Goal: Task Accomplishment & Management: Use online tool/utility

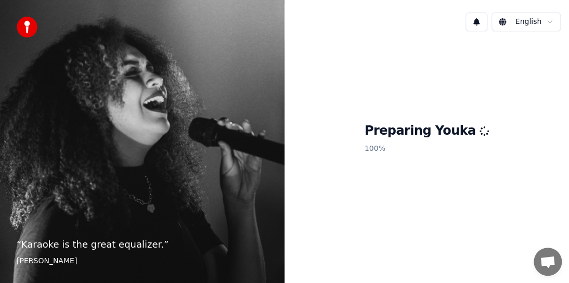
scroll to position [241, 0]
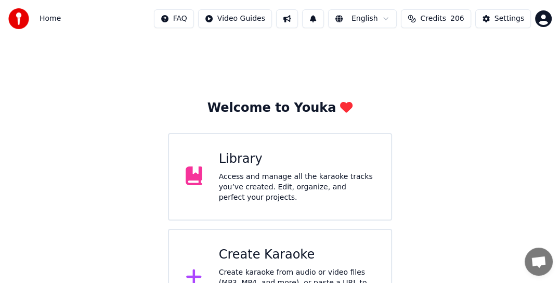
click at [239, 251] on div "Create Karaoke" at bounding box center [296, 254] width 155 height 17
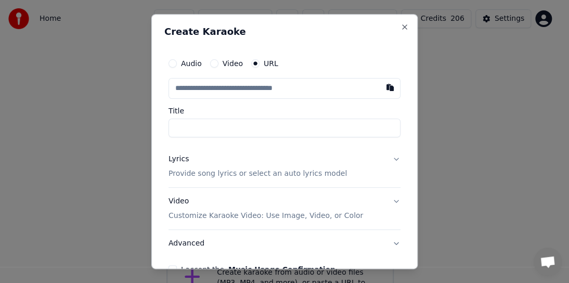
click at [230, 63] on label "Video" at bounding box center [233, 63] width 20 height 7
click at [218, 63] on button "Video" at bounding box center [214, 63] width 8 height 8
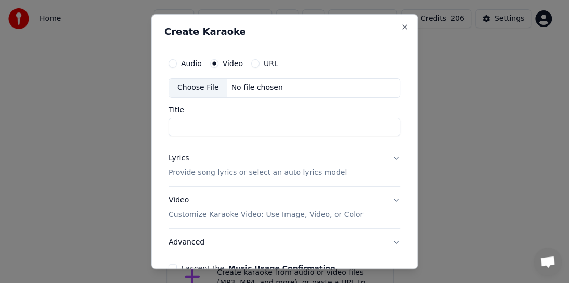
click at [271, 62] on label "URL" at bounding box center [271, 63] width 15 height 7
click at [259, 62] on button "URL" at bounding box center [255, 63] width 8 height 8
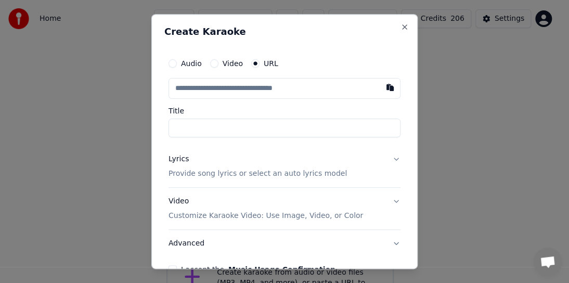
click at [214, 97] on input "text" at bounding box center [284, 88] width 232 height 21
click at [380, 87] on button "button" at bounding box center [390, 87] width 21 height 19
type input "**********"
click at [389, 156] on button "Lyrics Provide song lyrics or select an auto lyrics model" at bounding box center [284, 167] width 232 height 42
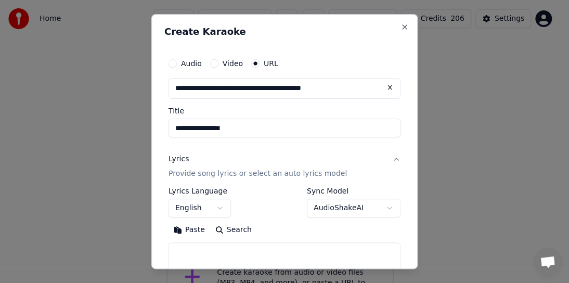
scroll to position [158, 0]
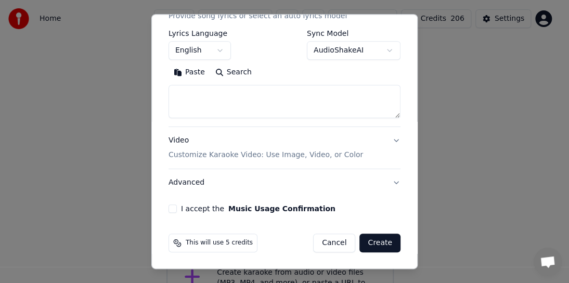
click at [165, 204] on div "**********" at bounding box center [284, 54] width 240 height 326
click at [171, 209] on button "I accept the Music Usage Confirmation" at bounding box center [172, 208] width 8 height 8
click at [383, 241] on button "Create" at bounding box center [379, 242] width 41 height 19
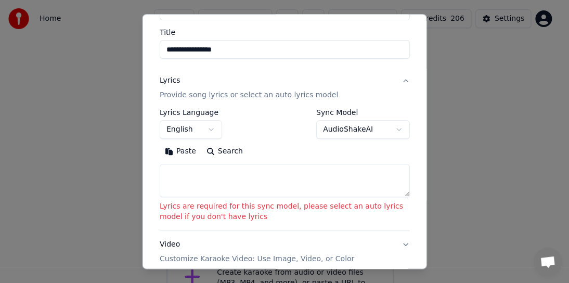
scroll to position [106, 0]
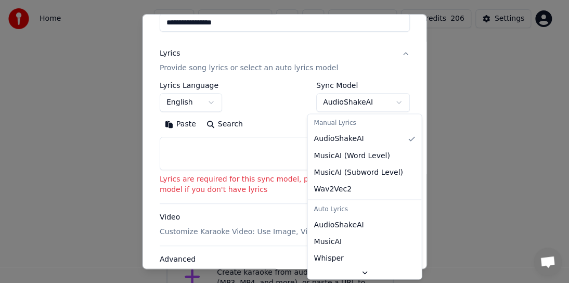
click at [393, 101] on body "Home FAQ Video Guides English Credits 206 Settings Welcome to Youka Library Acc…" at bounding box center [280, 163] width 560 height 327
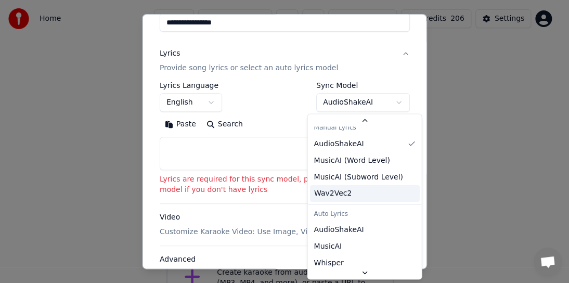
scroll to position [0, 0]
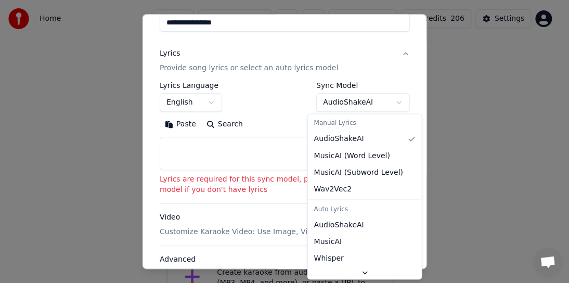
click at [356, 102] on body "Home FAQ Video Guides English Credits 206 Settings Welcome to Youka Library Acc…" at bounding box center [280, 163] width 560 height 327
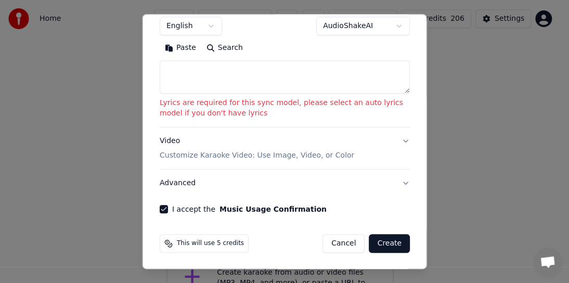
scroll to position [183, 0]
click at [382, 245] on button "Create" at bounding box center [389, 242] width 41 height 19
click at [382, 241] on button "Create" at bounding box center [389, 242] width 41 height 19
click at [399, 92] on textarea at bounding box center [285, 76] width 250 height 33
click at [176, 188] on button "Advanced" at bounding box center [285, 182] width 250 height 27
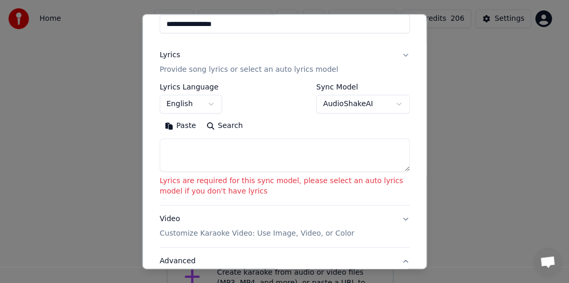
scroll to position [99, 0]
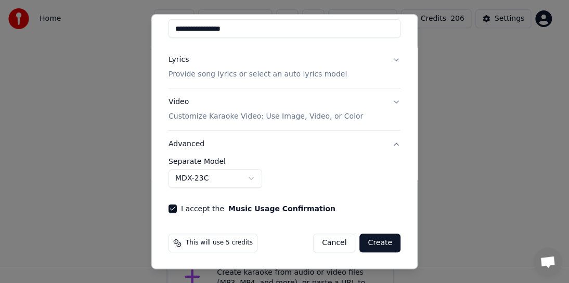
click at [369, 243] on button "Create" at bounding box center [379, 242] width 41 height 19
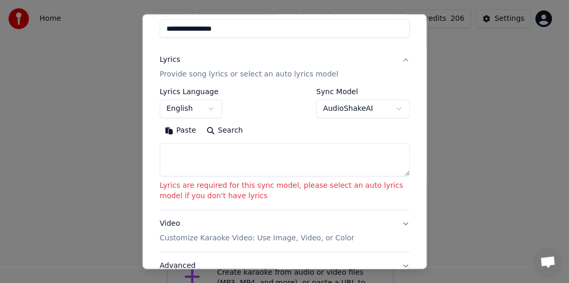
click at [328, 91] on label "Sync Model" at bounding box center [363, 91] width 94 height 7
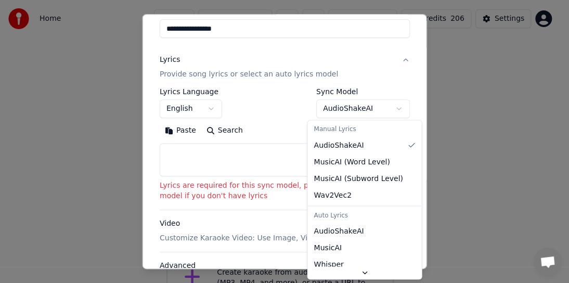
click at [324, 110] on body "Home FAQ Video Guides English Credits 206 Settings Welcome to Youka Library Acc…" at bounding box center [280, 163] width 560 height 327
select select "**********"
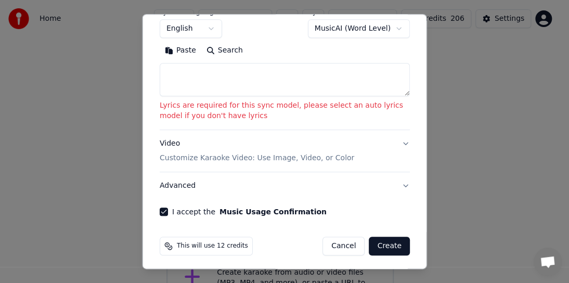
scroll to position [183, 0]
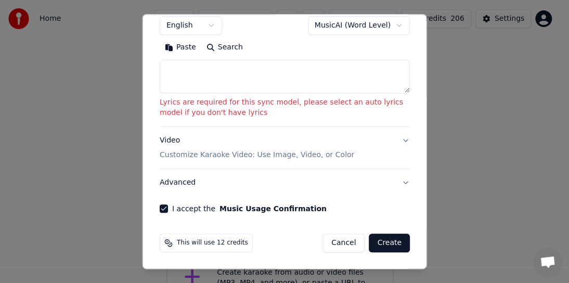
click at [386, 240] on button "Create" at bounding box center [389, 242] width 41 height 19
click at [382, 239] on button "Create" at bounding box center [389, 242] width 41 height 19
click at [392, 246] on button "Create" at bounding box center [389, 242] width 41 height 19
click at [187, 184] on button "Advanced" at bounding box center [285, 182] width 250 height 27
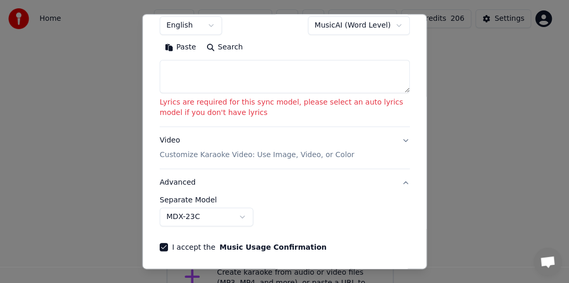
scroll to position [99, 0]
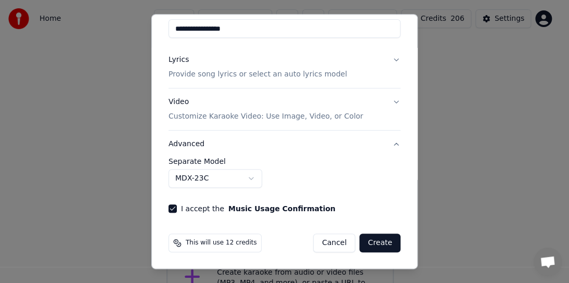
click at [389, 61] on button "Lyrics Provide song lyrics or select an auto lyrics model" at bounding box center [284, 67] width 232 height 42
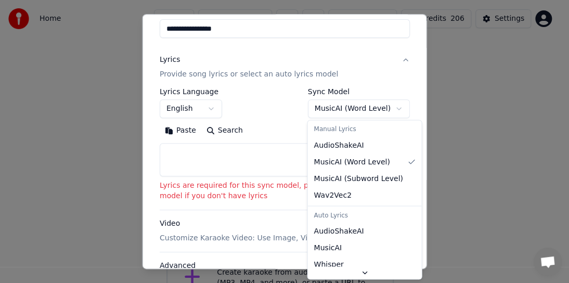
click at [344, 107] on body "Home FAQ Video Guides English Credits 206 Settings Welcome to Youka Library Acc…" at bounding box center [280, 163] width 560 height 327
select select "**********"
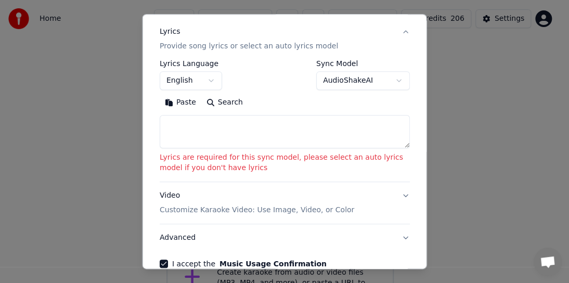
scroll to position [183, 0]
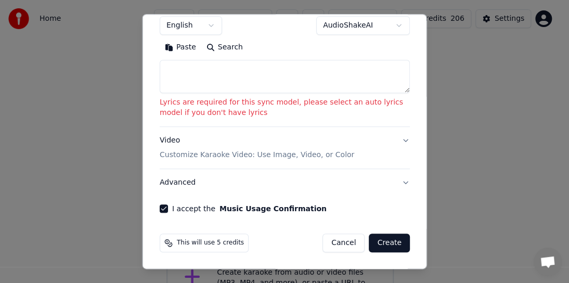
click at [375, 240] on button "Create" at bounding box center [389, 242] width 41 height 19
click at [396, 141] on button "Video Customize Karaoke Video: Use Image, Video, or Color" at bounding box center [285, 148] width 250 height 42
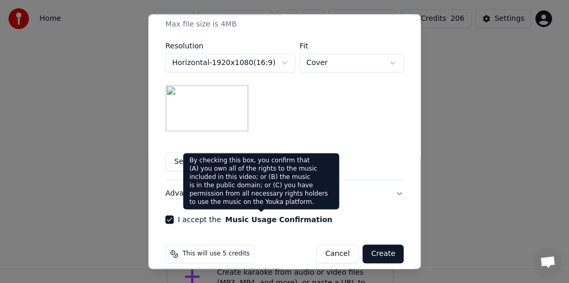
scroll to position [266, 0]
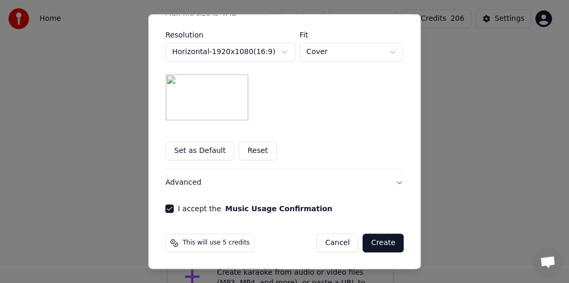
click at [248, 148] on button "Reset" at bounding box center [258, 150] width 38 height 19
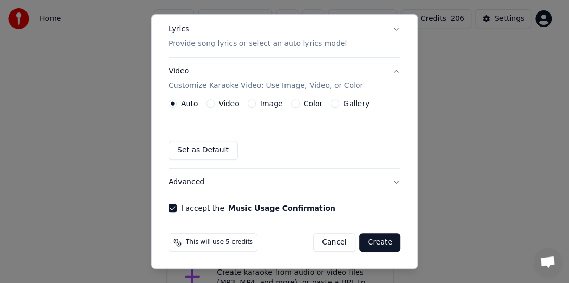
scroll to position [129, 0]
click at [274, 108] on div "Auto Video Image Color Gallery Set as Default" at bounding box center [284, 130] width 232 height 60
click at [272, 105] on label "Image" at bounding box center [271, 103] width 23 height 7
click at [256, 105] on button "Image" at bounding box center [252, 104] width 8 height 8
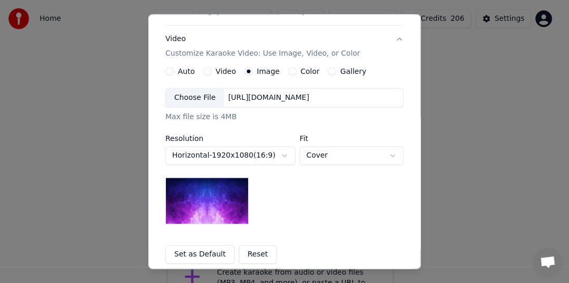
scroll to position [233, 0]
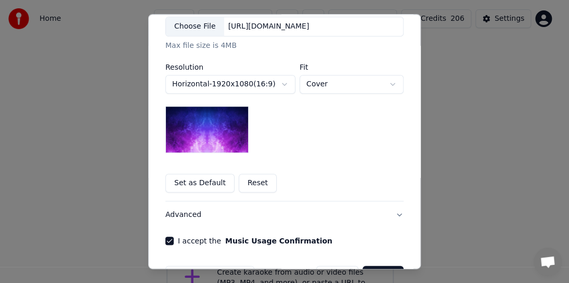
click at [253, 185] on button "Reset" at bounding box center [258, 183] width 38 height 19
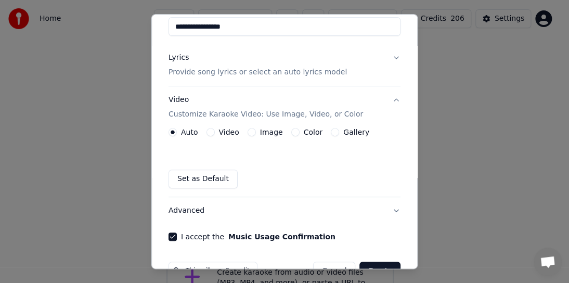
scroll to position [129, 0]
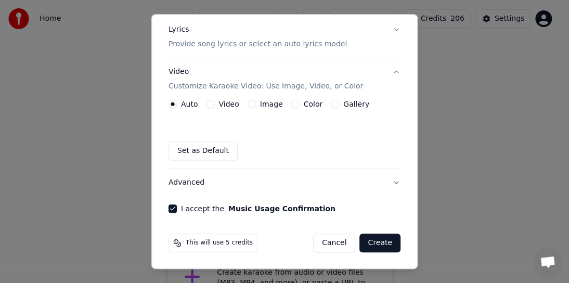
click at [269, 104] on label "Image" at bounding box center [271, 103] width 23 height 7
click at [256, 104] on button "Image" at bounding box center [252, 104] width 8 height 8
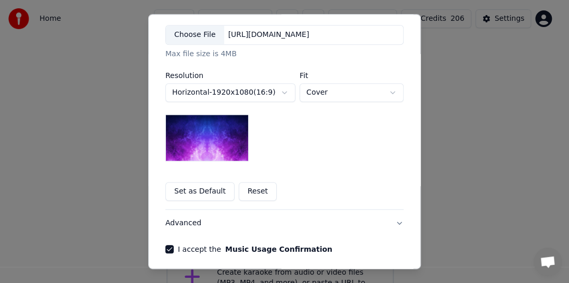
scroll to position [214, 0]
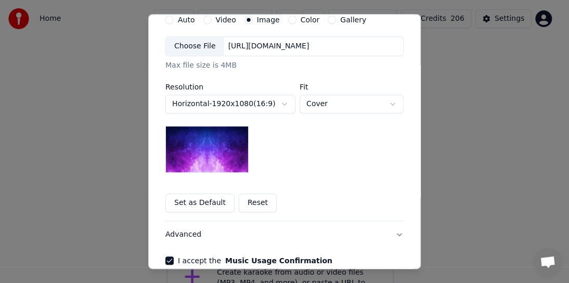
click at [386, 102] on body "Home FAQ Video Guides English Credits 206 Settings Welcome to Youka Library Acc…" at bounding box center [280, 163] width 560 height 327
click at [230, 43] on body "Home FAQ Video Guides English Credits 206 Settings Welcome to Youka Library Acc…" at bounding box center [280, 163] width 560 height 327
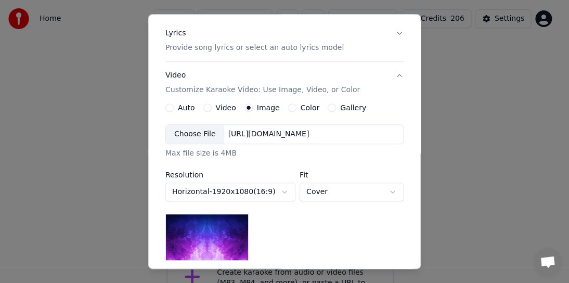
scroll to position [110, 0]
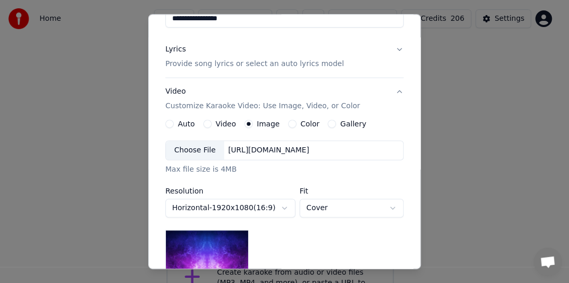
click at [257, 125] on label "Image" at bounding box center [268, 123] width 23 height 7
click at [253, 125] on button "Image" at bounding box center [248, 124] width 8 height 8
click at [193, 149] on div "Choose File" at bounding box center [195, 150] width 58 height 19
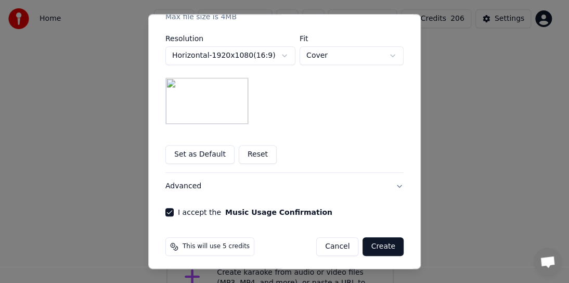
scroll to position [266, 0]
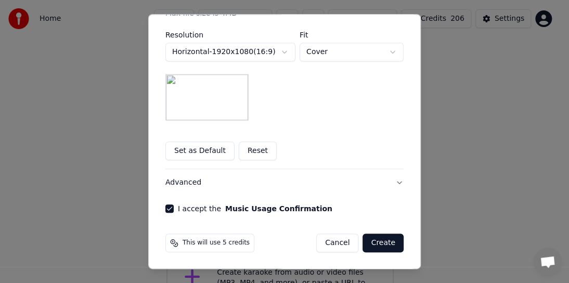
click at [370, 243] on button "Create" at bounding box center [382, 242] width 41 height 19
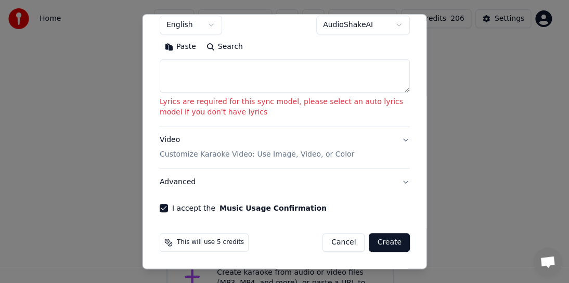
scroll to position [183, 0]
click at [396, 181] on button "Advanced" at bounding box center [285, 182] width 250 height 27
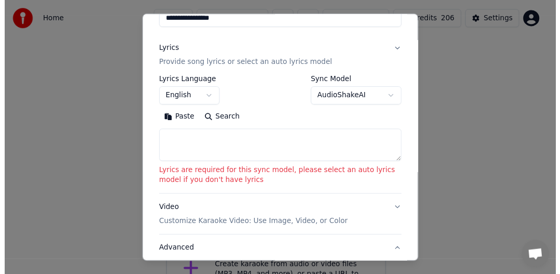
scroll to position [99, 0]
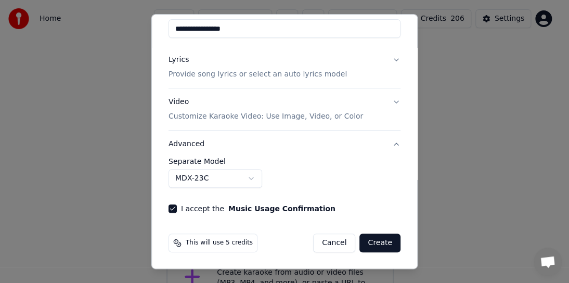
click at [387, 58] on button "Lyrics Provide song lyrics or select an auto lyrics model" at bounding box center [284, 67] width 232 height 42
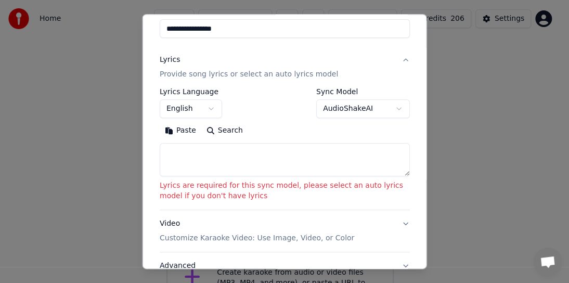
click at [387, 108] on body "Home FAQ Video Guides English Credits 206 Settings Welcome to Youka Library Acc…" at bounding box center [280, 163] width 560 height 327
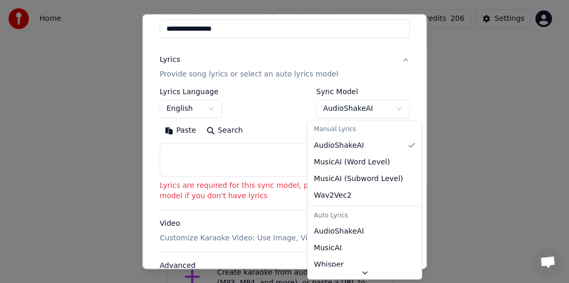
select select "**********"
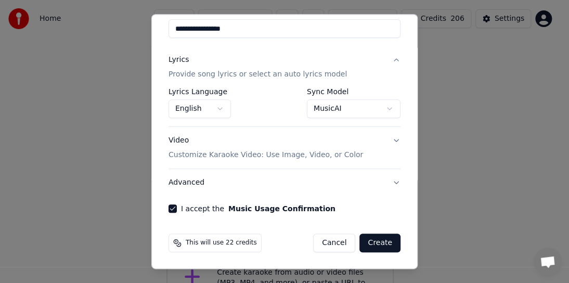
click at [374, 244] on button "Create" at bounding box center [379, 242] width 41 height 19
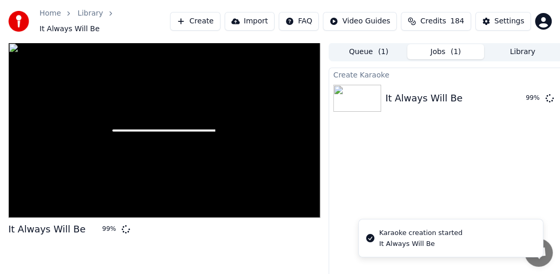
click at [532, 47] on button "Library" at bounding box center [522, 51] width 77 height 15
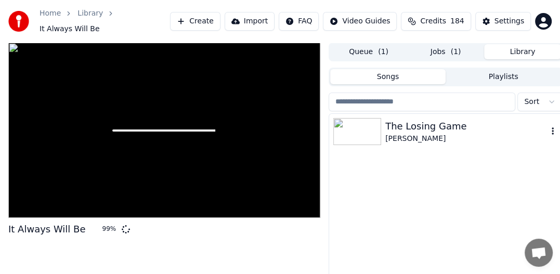
click at [553, 127] on icon "button" at bounding box center [553, 131] width 10 height 8
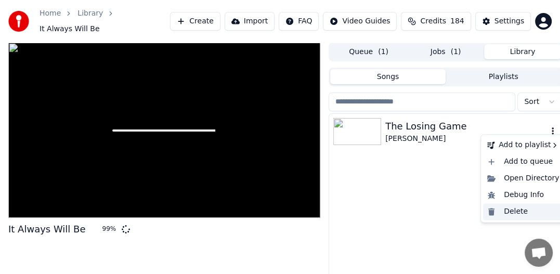
click at [517, 214] on div "Delete" at bounding box center [523, 211] width 80 height 17
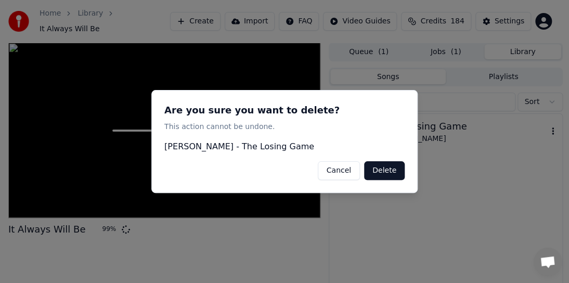
click at [389, 171] on button "Delete" at bounding box center [384, 170] width 41 height 19
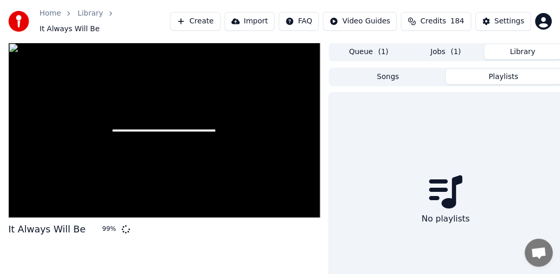
click at [499, 71] on button "Playlists" at bounding box center [503, 76] width 115 height 15
click at [394, 75] on button "Songs" at bounding box center [387, 76] width 115 height 15
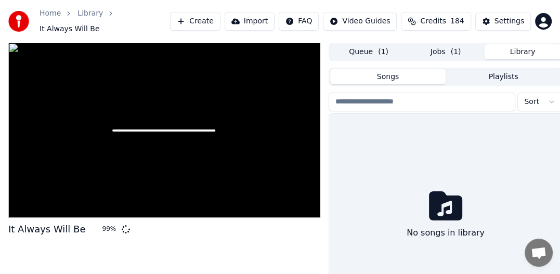
click at [368, 46] on button "Queue ( 1 )" at bounding box center [368, 51] width 77 height 15
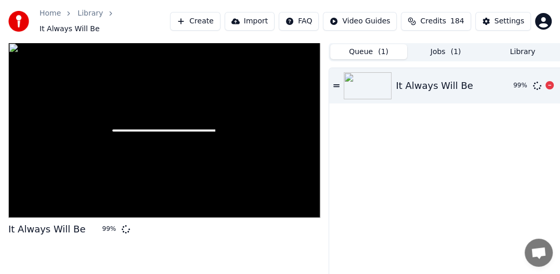
click at [458, 81] on div "It Always Will Be" at bounding box center [434, 86] width 77 height 15
click at [425, 81] on div "It Always Will Be" at bounding box center [434, 86] width 77 height 15
click at [131, 145] on div at bounding box center [164, 131] width 312 height 176
click at [95, 136] on div at bounding box center [164, 131] width 312 height 176
click at [94, 135] on div at bounding box center [164, 131] width 312 height 176
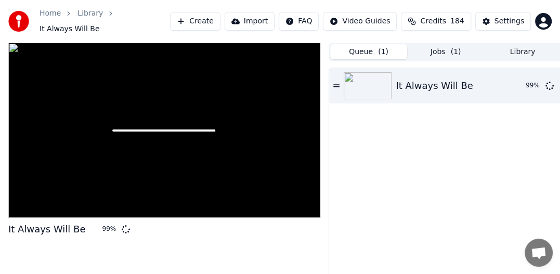
click at [58, 225] on div "It Always Will Be" at bounding box center [46, 229] width 77 height 15
click at [216, 92] on div at bounding box center [164, 131] width 312 height 176
click at [62, 150] on div at bounding box center [164, 131] width 312 height 176
click at [37, 223] on div "It Always Will Be" at bounding box center [46, 229] width 77 height 15
click at [104, 227] on div "99 %" at bounding box center [110, 229] width 16 height 8
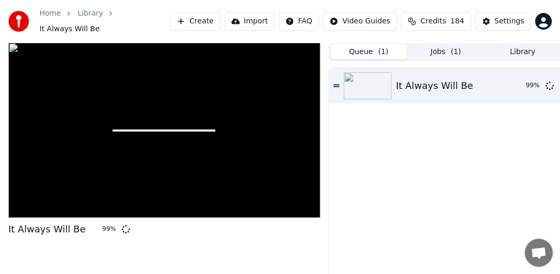
click at [109, 164] on div at bounding box center [164, 131] width 312 height 176
click at [76, 165] on div at bounding box center [164, 131] width 312 height 176
click at [333, 80] on div "It Always Will Be 99 %" at bounding box center [445, 85] width 233 height 35
click at [369, 80] on img at bounding box center [368, 85] width 48 height 27
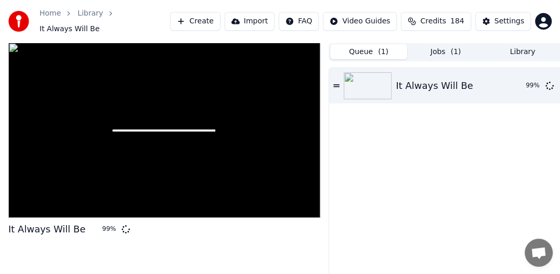
click at [109, 109] on div at bounding box center [164, 131] width 312 height 176
click at [185, 91] on div at bounding box center [164, 131] width 312 height 176
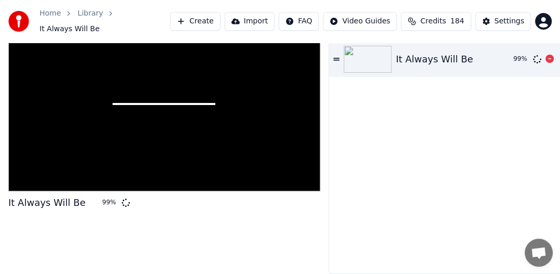
click at [517, 55] on div "99 %" at bounding box center [521, 59] width 16 height 8
click at [397, 52] on div "It Always Will Be" at bounding box center [434, 59] width 77 height 15
click at [398, 53] on div "It Always Will Be" at bounding box center [434, 59] width 77 height 15
click at [399, 53] on div "It Always Will Be" at bounding box center [434, 59] width 77 height 15
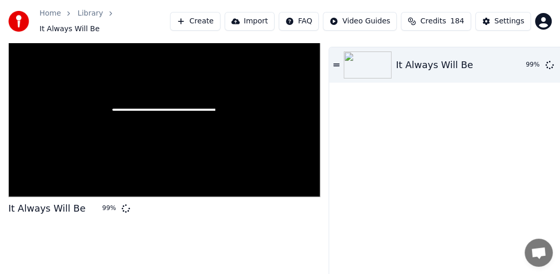
scroll to position [29, 0]
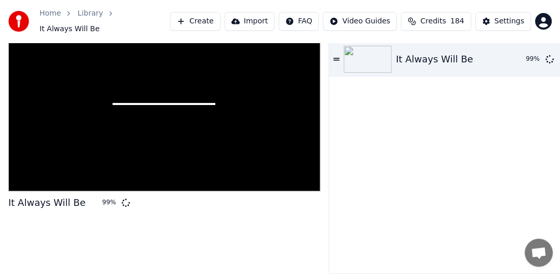
click at [181, 100] on div at bounding box center [164, 104] width 312 height 176
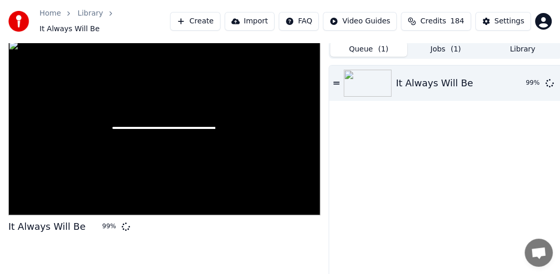
scroll to position [0, 0]
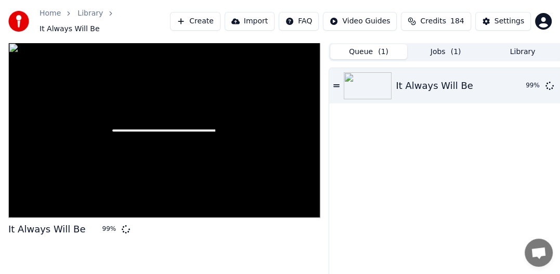
click at [15, 16] on img at bounding box center [18, 21] width 21 height 21
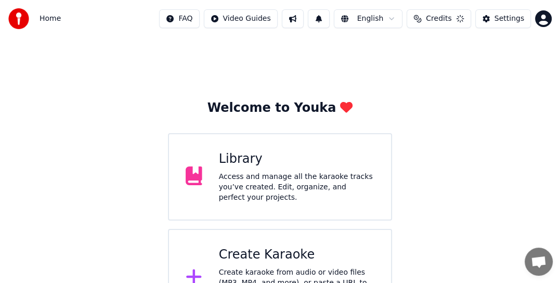
click at [49, 20] on span "Home" at bounding box center [50, 19] width 21 height 10
click at [238, 164] on div "Library" at bounding box center [296, 159] width 155 height 17
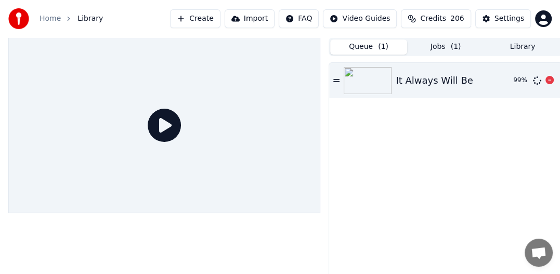
click at [372, 77] on img at bounding box center [368, 80] width 48 height 27
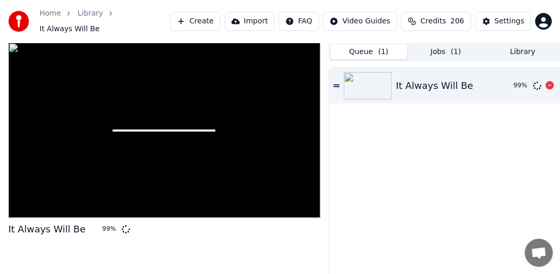
click at [372, 77] on img at bounding box center [368, 85] width 48 height 27
click at [222, 119] on div at bounding box center [164, 131] width 312 height 176
click at [123, 129] on span at bounding box center [163, 130] width 103 height 2
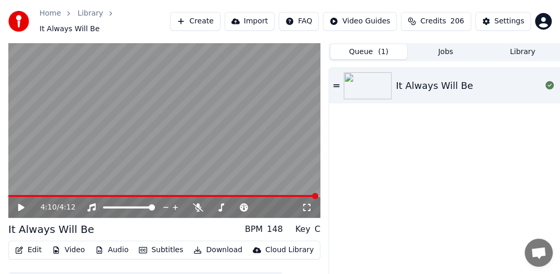
click at [219, 243] on button "Download" at bounding box center [217, 250] width 57 height 15
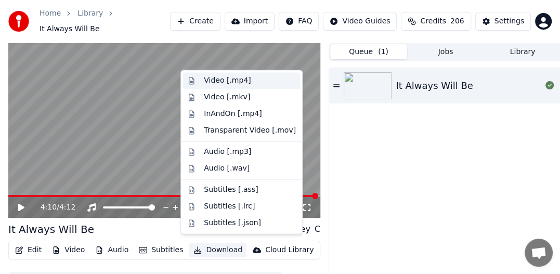
click at [226, 80] on div "Video [.mp4]" at bounding box center [227, 80] width 47 height 10
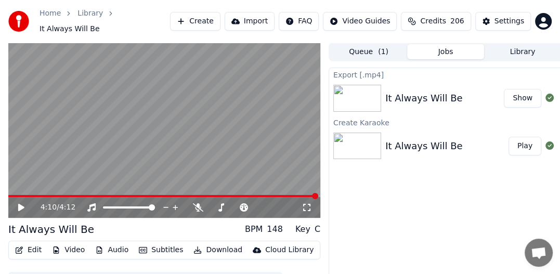
click at [524, 92] on button "Show" at bounding box center [522, 98] width 37 height 19
click at [341, 71] on div "Export [.mp4]" at bounding box center [445, 74] width 233 height 12
click at [347, 73] on div "Export [.mp4]" at bounding box center [445, 74] width 233 height 12
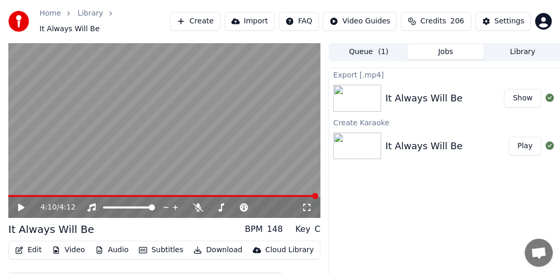
click at [524, 94] on button "Show" at bounding box center [522, 98] width 37 height 19
click at [526, 46] on button "Library" at bounding box center [522, 51] width 77 height 15
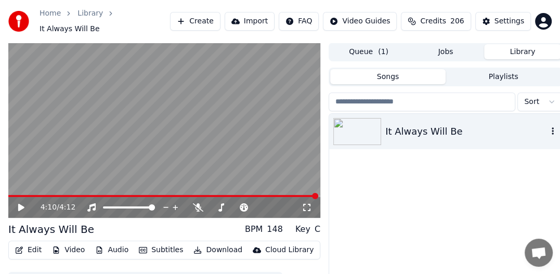
click at [551, 127] on icon "button" at bounding box center [553, 131] width 10 height 8
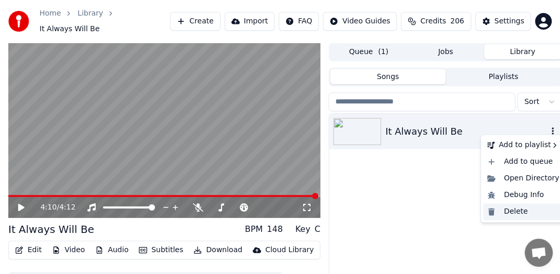
click at [519, 211] on div "Delete" at bounding box center [523, 211] width 80 height 17
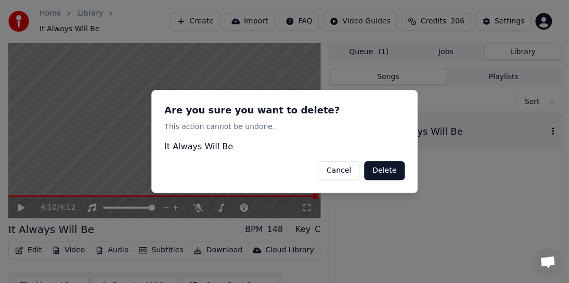
click at [393, 168] on button "Delete" at bounding box center [384, 170] width 41 height 19
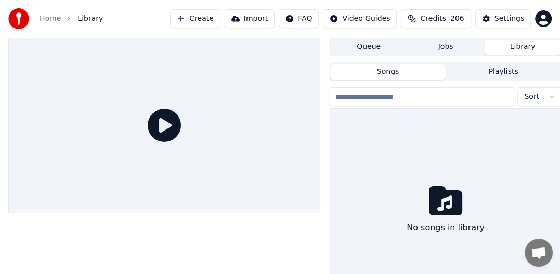
click at [50, 21] on link "Home" at bounding box center [50, 19] width 21 height 10
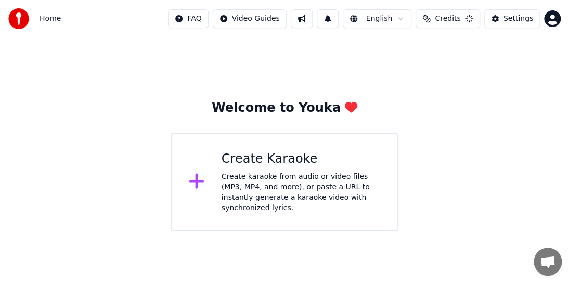
click at [253, 170] on div "Create Karaoke Create karaoke from audio or video files (MP3, MP4, and more), o…" at bounding box center [301, 182] width 159 height 62
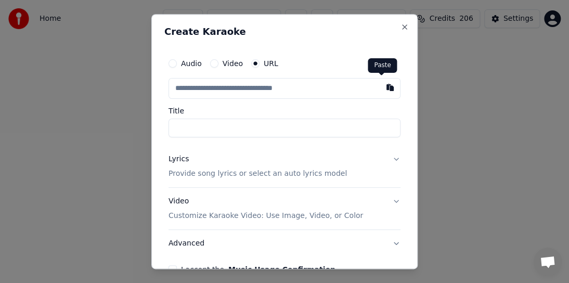
click at [380, 88] on button "button" at bounding box center [390, 87] width 21 height 19
type input "**********"
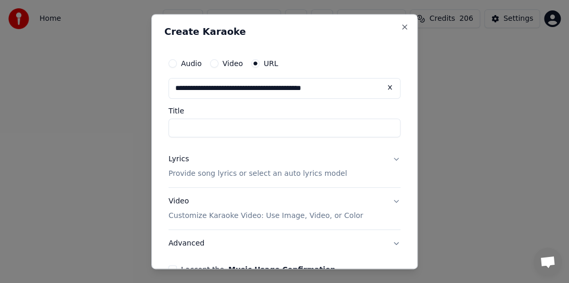
type input "**********"
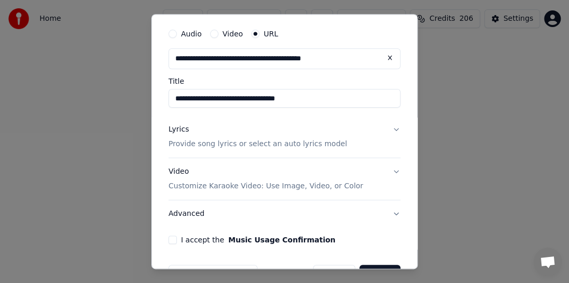
click at [389, 159] on div "Lyrics Provide song lyrics or select an auto lyrics model Video Customize Karao…" at bounding box center [284, 171] width 232 height 111
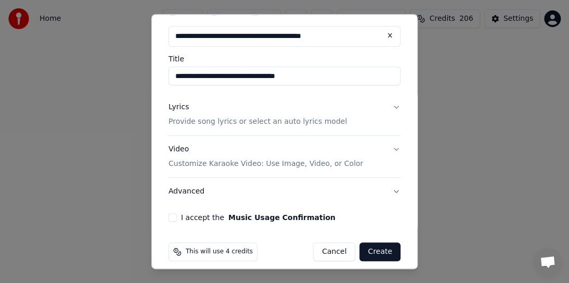
click at [385, 107] on button "Lyrics Provide song lyrics or select an auto lyrics model" at bounding box center [284, 115] width 232 height 42
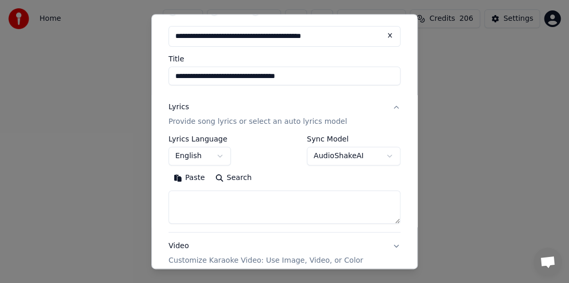
click at [320, 123] on p "Provide song lyrics or select an auto lyrics model" at bounding box center [257, 121] width 178 height 10
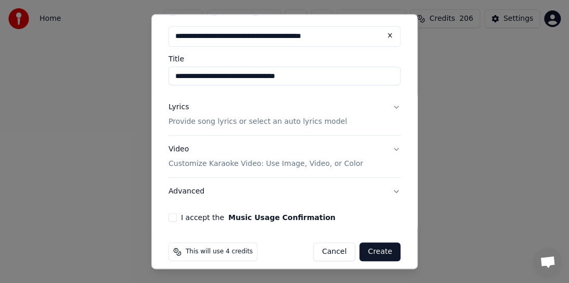
click at [175, 218] on button "I accept the Music Usage Confirmation" at bounding box center [172, 217] width 8 height 8
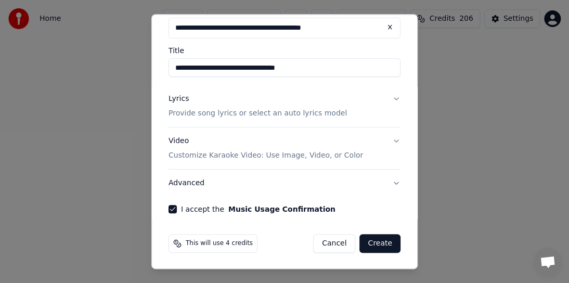
scroll to position [61, 0]
click at [368, 244] on button "Create" at bounding box center [379, 242] width 41 height 19
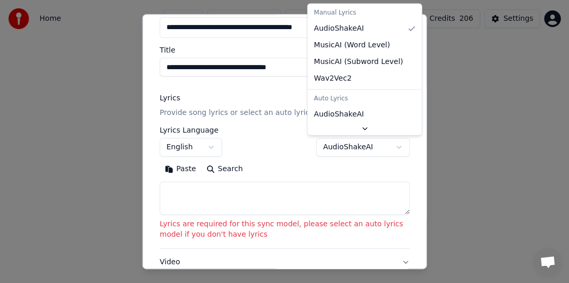
click at [389, 150] on body "Home FAQ Video Guides English Credits 206 Settings Welcome to Youka Create Kara…" at bounding box center [284, 115] width 569 height 231
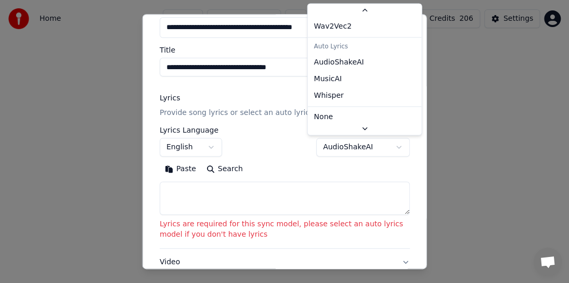
scroll to position [56, 0]
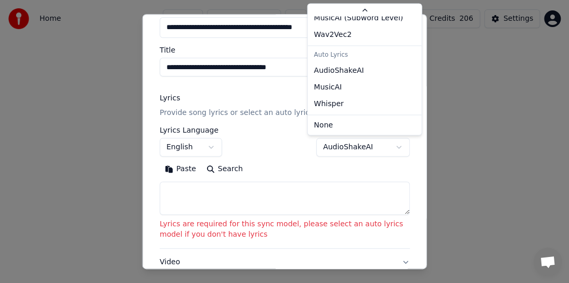
select select "**********"
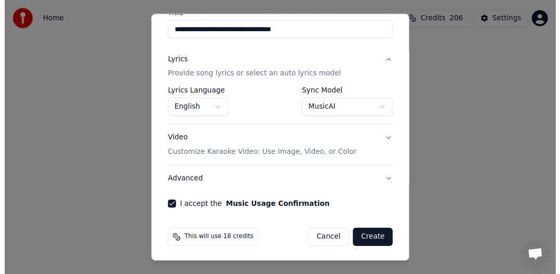
scroll to position [99, 0]
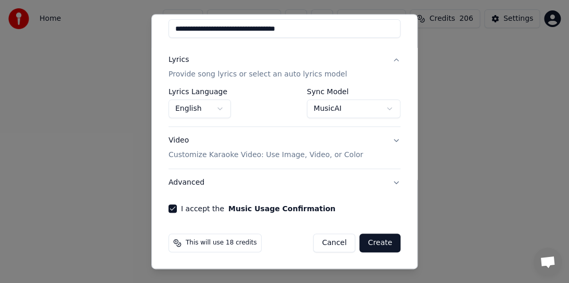
click at [374, 241] on button "Create" at bounding box center [379, 242] width 41 height 19
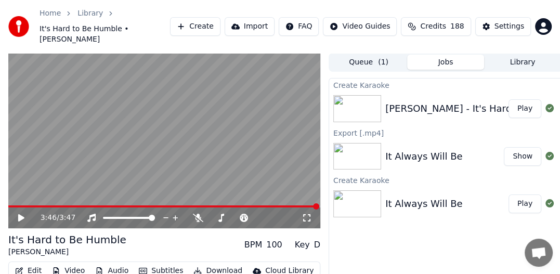
click at [531, 147] on button "Show" at bounding box center [522, 156] width 37 height 19
click at [526, 147] on button "Show" at bounding box center [522, 156] width 37 height 19
click at [8, 203] on span at bounding box center [11, 206] width 6 height 6
click at [16, 213] on div "0:00 / 3:47" at bounding box center [164, 218] width 304 height 10
click at [18, 214] on icon at bounding box center [29, 218] width 24 height 8
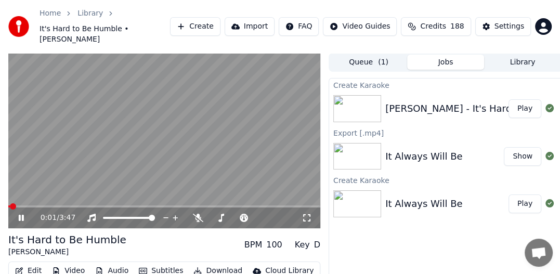
drag, startPoint x: 261, startPoint y: 128, endPoint x: 263, endPoint y: 135, distance: 7.4
click at [263, 135] on video at bounding box center [164, 141] width 312 height 176
click at [21, 214] on icon at bounding box center [29, 218] width 24 height 8
click at [254, 142] on video at bounding box center [164, 141] width 312 height 176
click at [207, 150] on video at bounding box center [164, 141] width 312 height 176
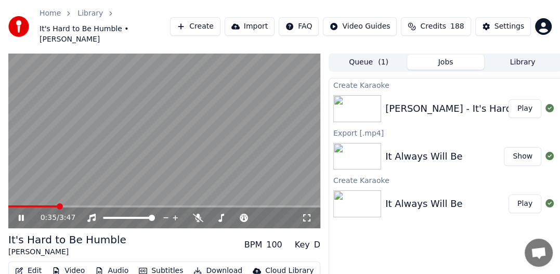
click at [505, 126] on div "Export [.mp4]" at bounding box center [445, 132] width 233 height 12
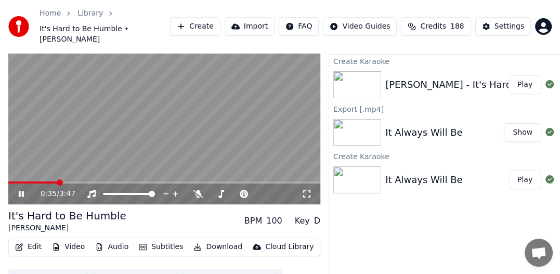
scroll to position [35, 0]
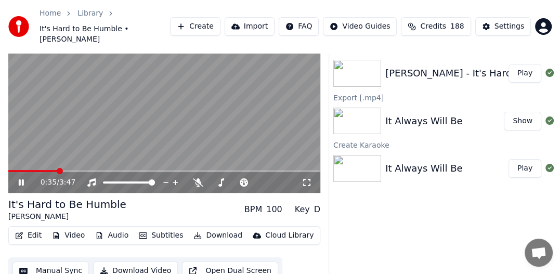
click at [216, 228] on button "Download" at bounding box center [217, 235] width 57 height 15
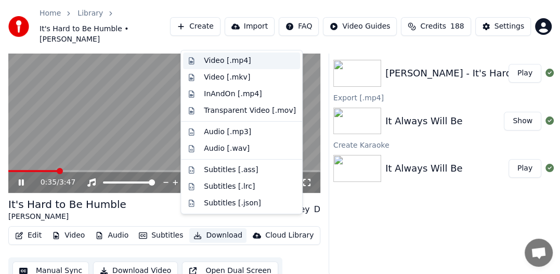
click at [230, 63] on div "Video [.mp4]" at bounding box center [227, 61] width 47 height 10
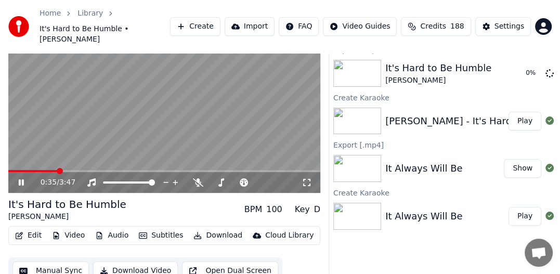
drag, startPoint x: 58, startPoint y: 157, endPoint x: 0, endPoint y: 162, distance: 58.5
click at [0, 162] on div "0:35 / 3:47 It's Hard to Be Humble [PERSON_NAME] BPM 100 Key D Edit Video Audio…" at bounding box center [280, 151] width 560 height 267
click at [19, 178] on icon at bounding box center [29, 182] width 24 height 8
click at [8, 168] on span at bounding box center [11, 171] width 6 height 6
click at [215, 19] on button "Create" at bounding box center [195, 26] width 50 height 19
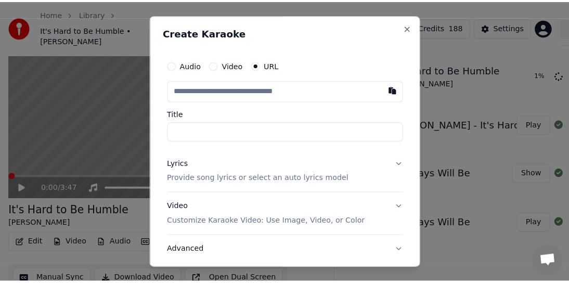
scroll to position [27, 0]
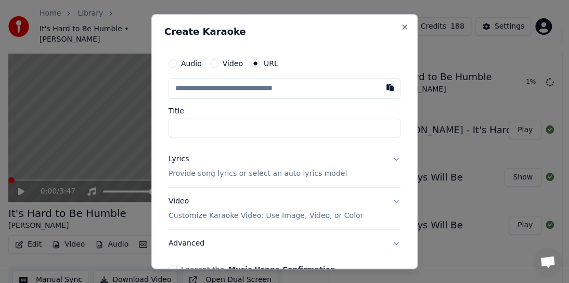
click at [178, 91] on input "text" at bounding box center [284, 88] width 232 height 21
click at [385, 88] on button "button" at bounding box center [390, 87] width 21 height 19
type input "**********"
click at [387, 160] on button "Lyrics Provide song lyrics or select an auto lyrics model" at bounding box center [284, 167] width 232 height 42
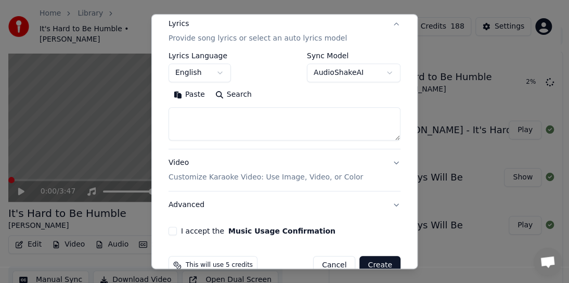
scroll to position [156, 0]
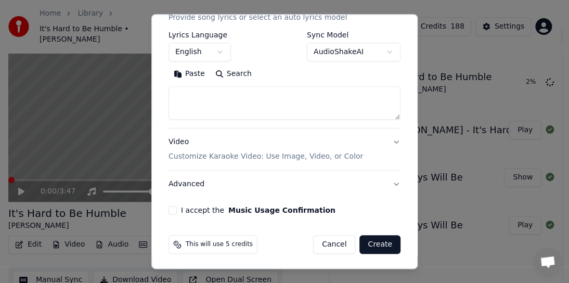
click at [383, 51] on button "AudioShakeAI" at bounding box center [354, 52] width 94 height 19
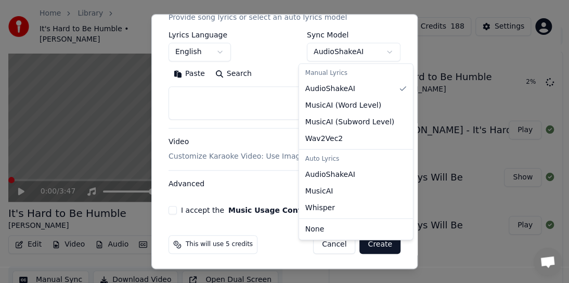
select select "**********"
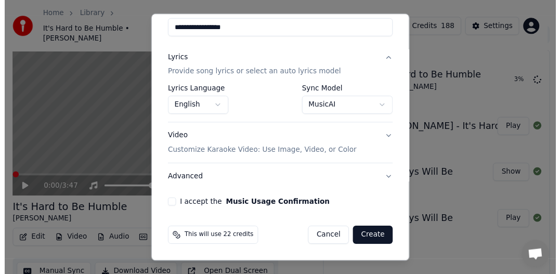
scroll to position [99, 0]
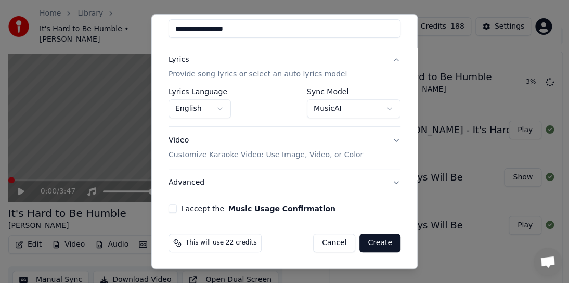
click at [174, 205] on button "I accept the Music Usage Confirmation" at bounding box center [172, 208] width 8 height 8
click at [374, 239] on button "Create" at bounding box center [379, 242] width 41 height 19
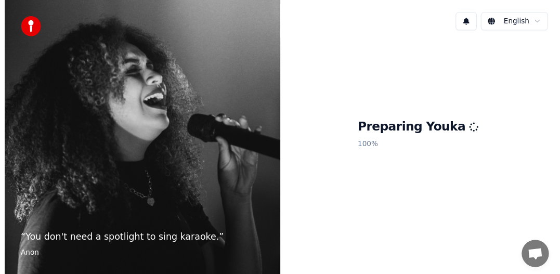
scroll to position [241, 0]
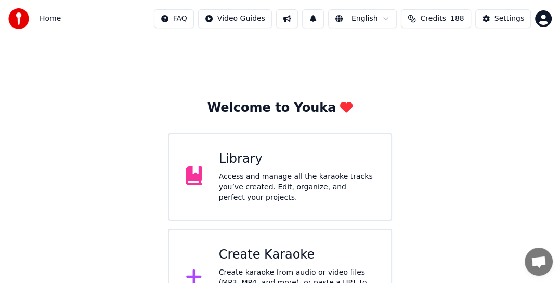
click at [285, 178] on div "Access and manage all the karaoke tracks you’ve created. Edit, organize, and pe…" at bounding box center [296, 187] width 155 height 31
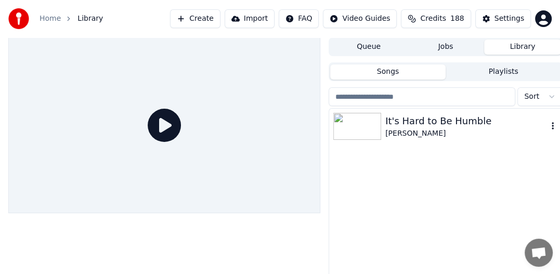
click at [462, 122] on div "It's Hard to Be Humble" at bounding box center [466, 121] width 162 height 15
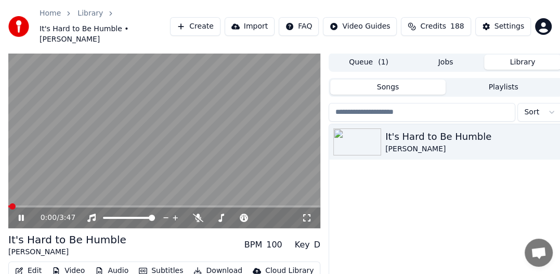
scroll to position [51, 0]
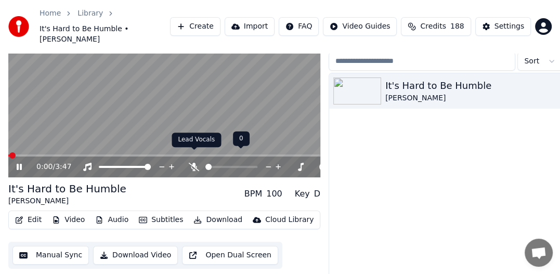
click at [194, 163] on icon at bounding box center [194, 167] width 10 height 8
click at [194, 163] on icon at bounding box center [194, 167] width 6 height 8
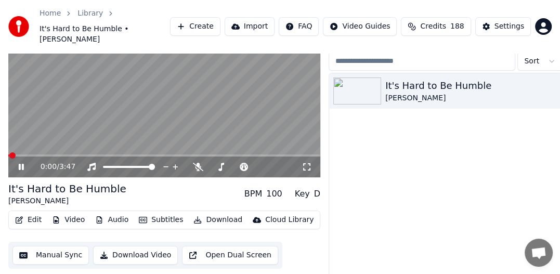
scroll to position [0, 0]
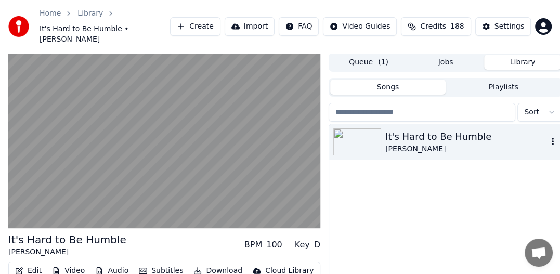
click at [551, 137] on icon "button" at bounding box center [553, 141] width 10 height 8
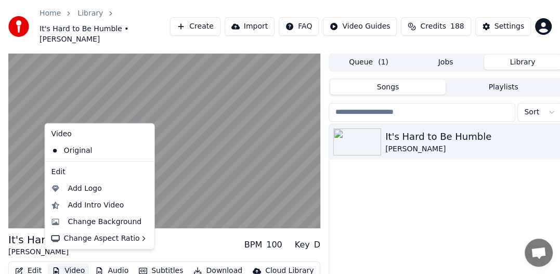
click at [63, 264] on button "Video" at bounding box center [68, 271] width 41 height 15
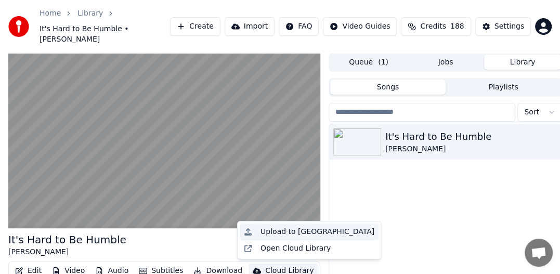
scroll to position [51, 0]
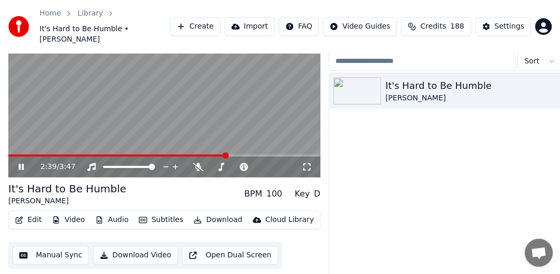
click at [227, 159] on span at bounding box center [226, 155] width 6 height 6
click at [314, 134] on video at bounding box center [164, 90] width 312 height 176
click at [271, 154] on span at bounding box center [164, 155] width 312 height 2
click at [293, 154] on span at bounding box center [164, 155] width 312 height 2
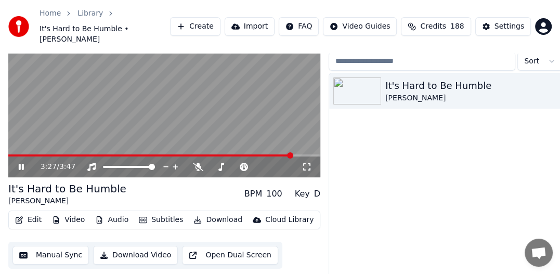
click at [212, 213] on button "Download" at bounding box center [217, 220] width 57 height 15
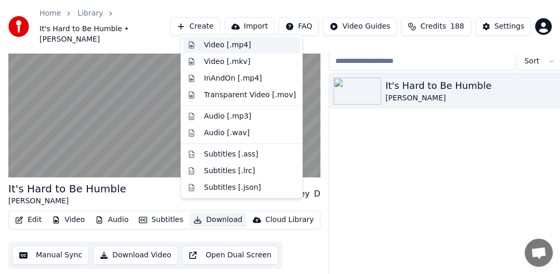
click at [229, 47] on div "Video [.mp4]" at bounding box center [227, 45] width 47 height 10
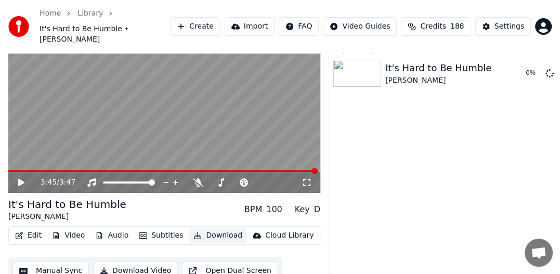
scroll to position [0, 0]
